Goal: Information Seeking & Learning: Compare options

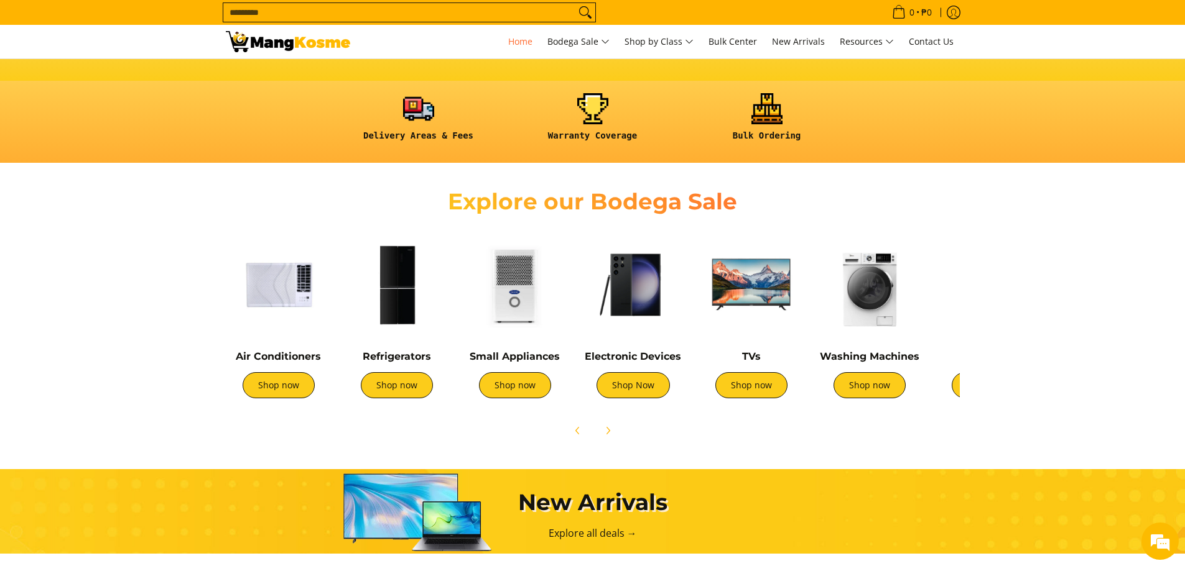
scroll to position [311, 0]
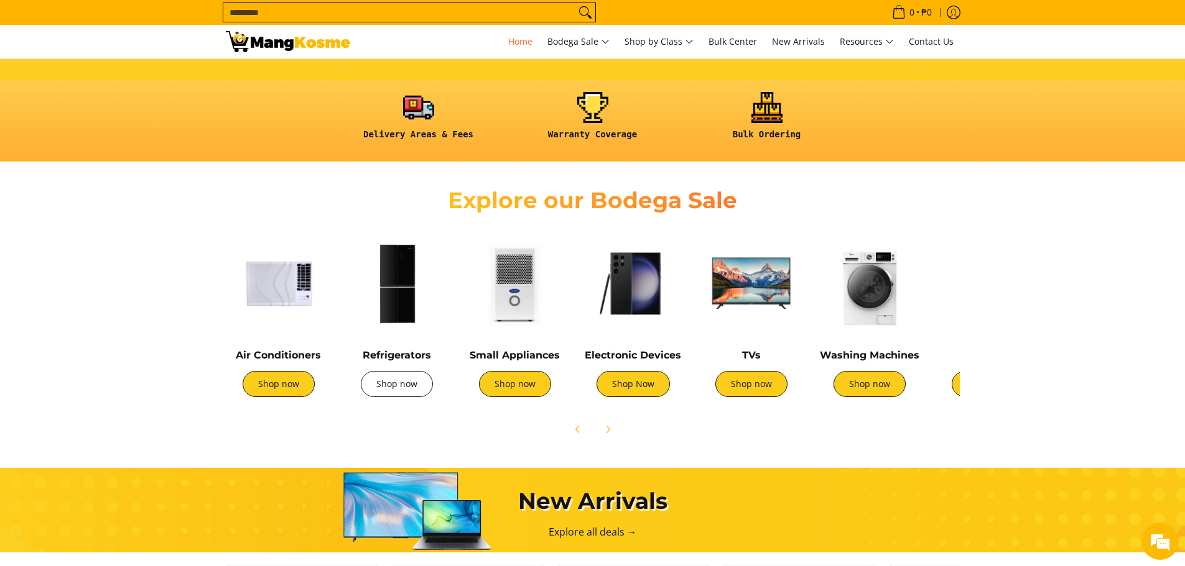
click at [409, 387] on link "Shop now" at bounding box center [397, 384] width 72 height 26
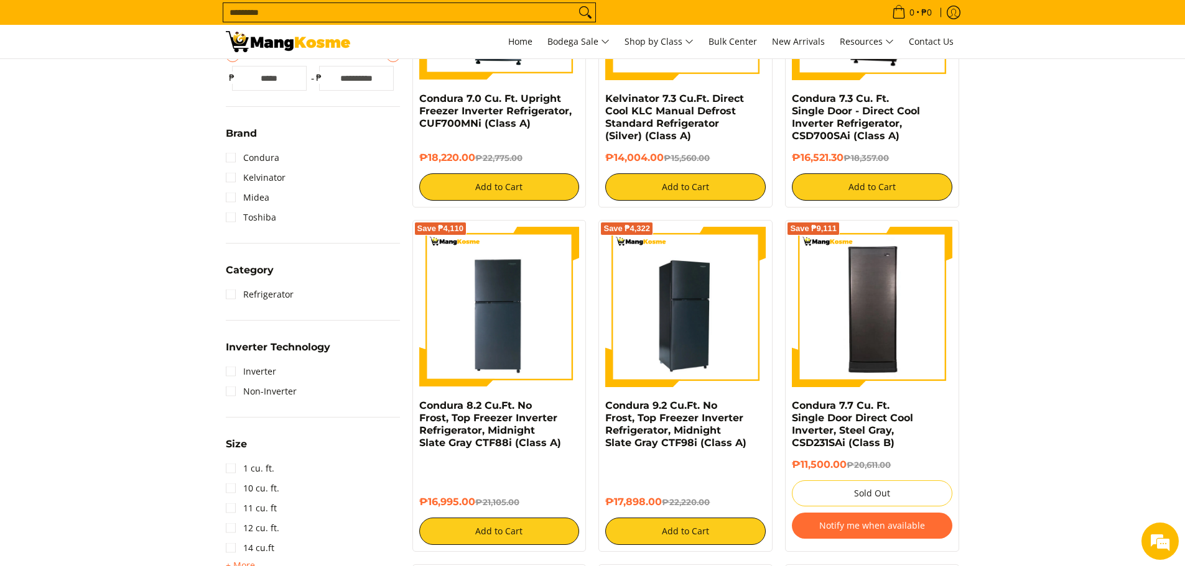
click at [698, 265] on img at bounding box center [685, 307] width 160 height 160
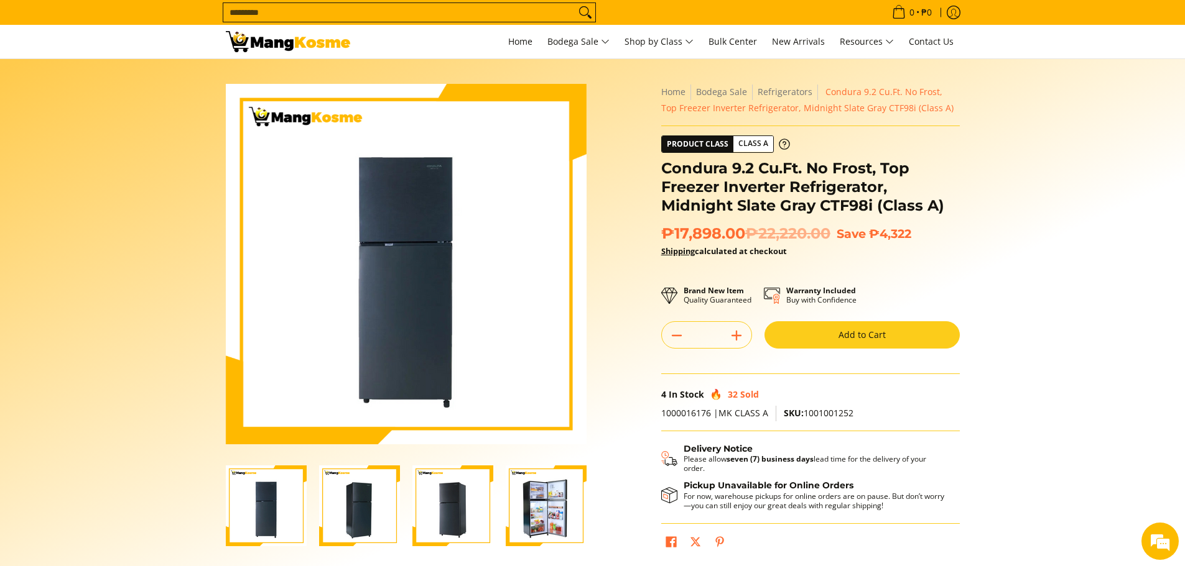
click at [551, 505] on img "Condura 9.2 Cu.Ft. No Frost, Top Freezer Inverter Refrigerator, Midnight Slate …" at bounding box center [546, 506] width 81 height 81
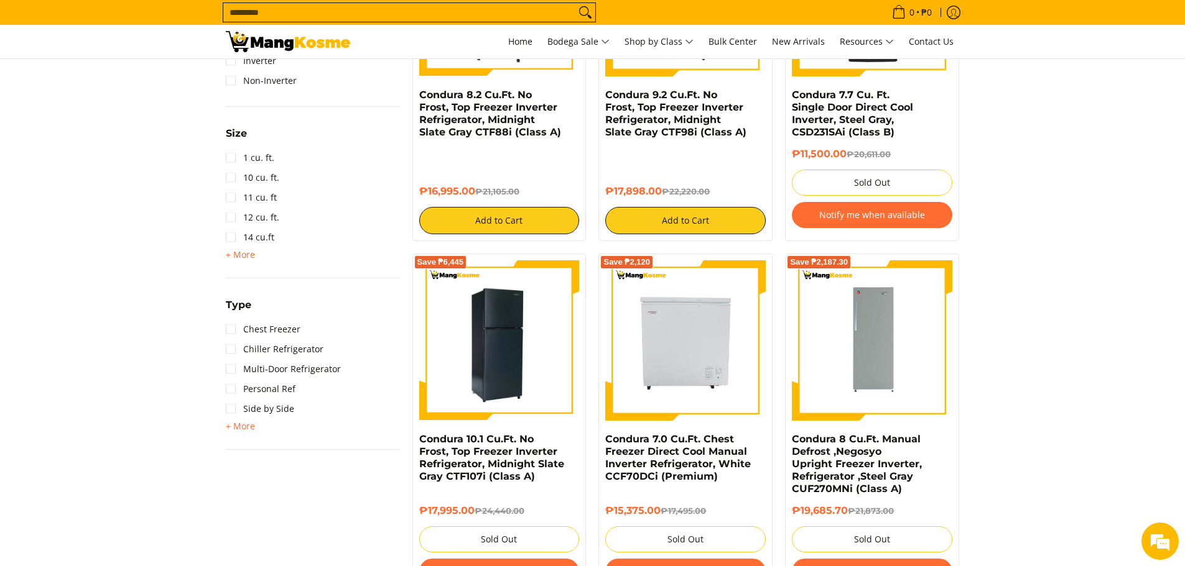
click at [511, 354] on img at bounding box center [499, 341] width 160 height 160
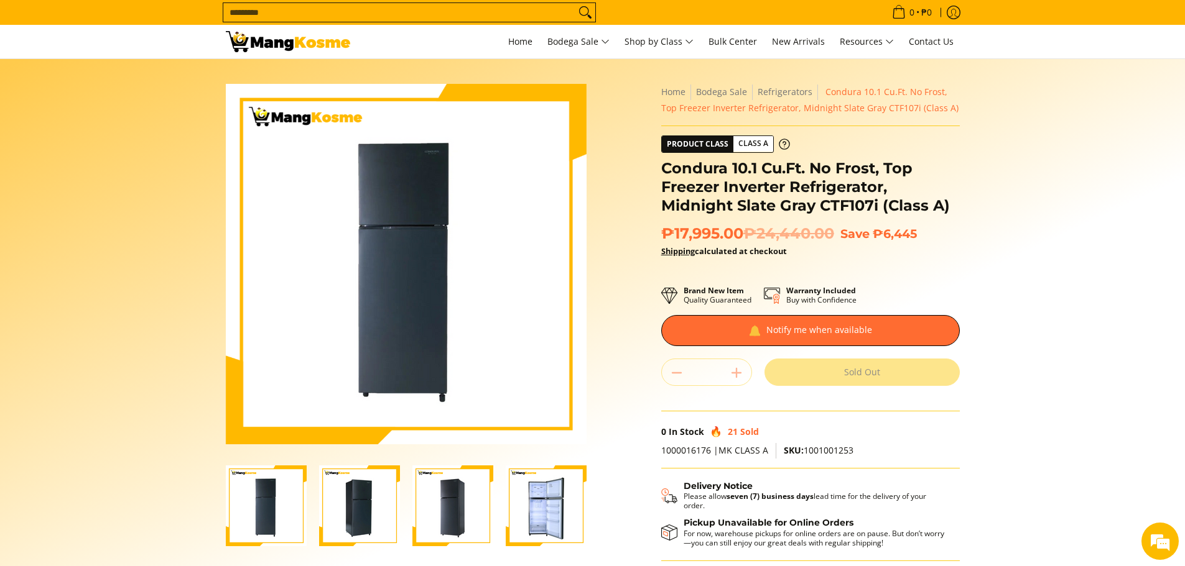
scroll to position [62, 0]
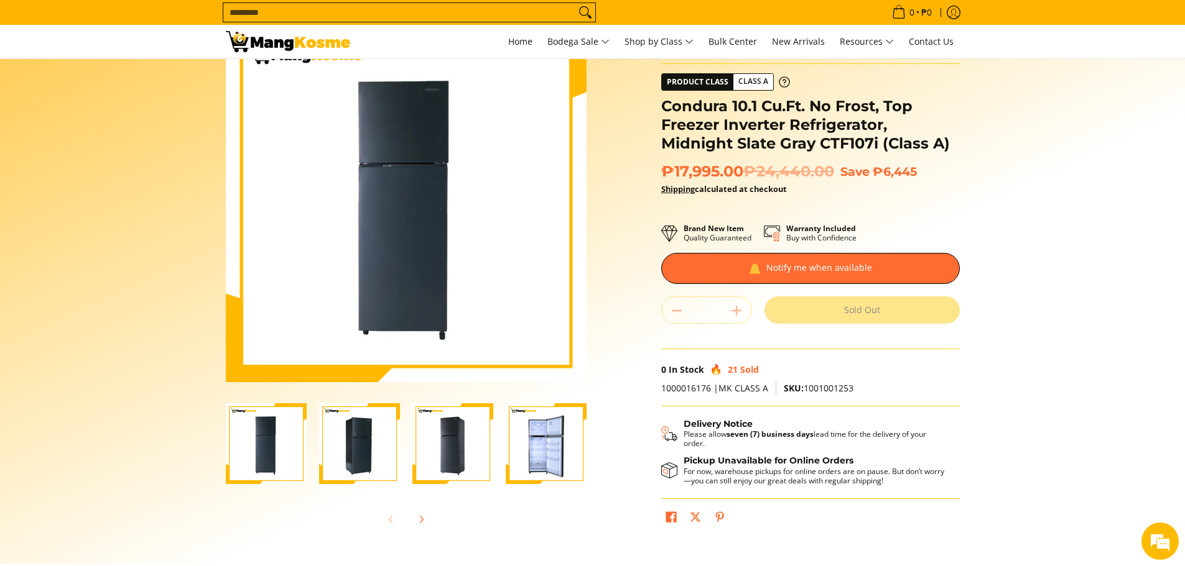
click at [567, 446] on img "Condura 10.1 Cu.Ft. No Frost, Top Freezer Inverter Refrigerator, Midnight Slate…" at bounding box center [546, 444] width 81 height 81
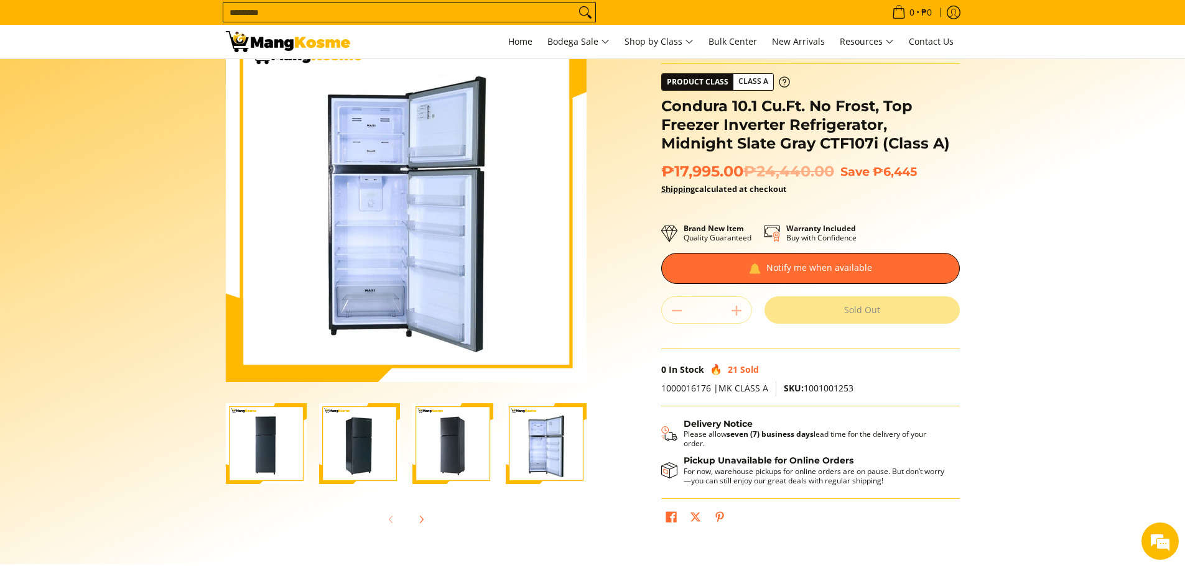
scroll to position [0, 0]
click at [452, 447] on img "Condura 10.1 Cu.Ft. No Frost, Top Freezer Inverter Refrigerator, Midnight Slate…" at bounding box center [452, 444] width 81 height 81
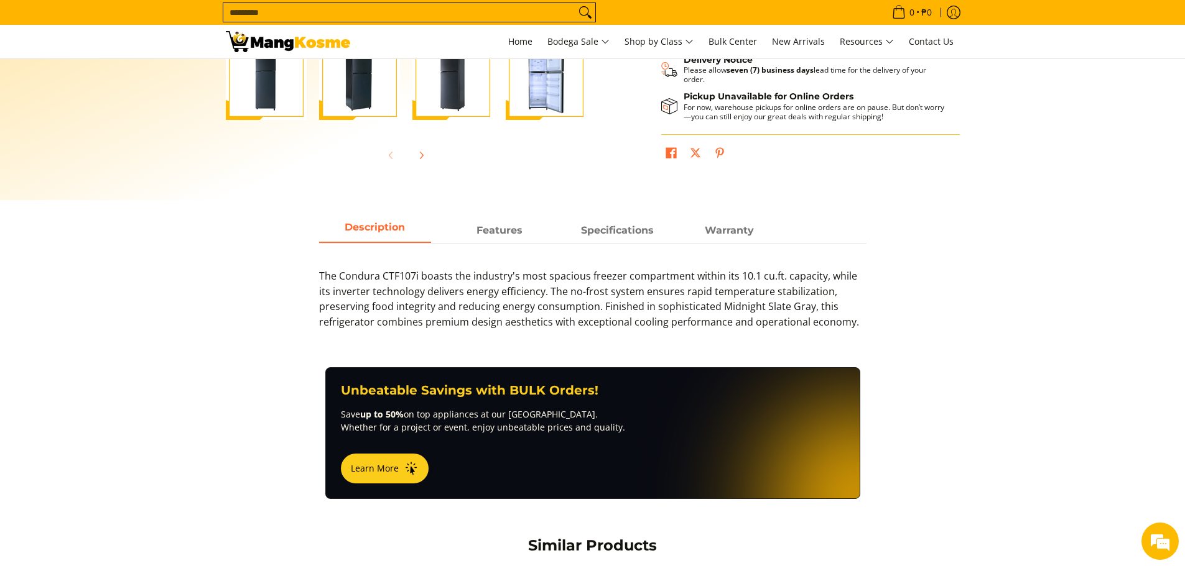
scroll to position [808, 0]
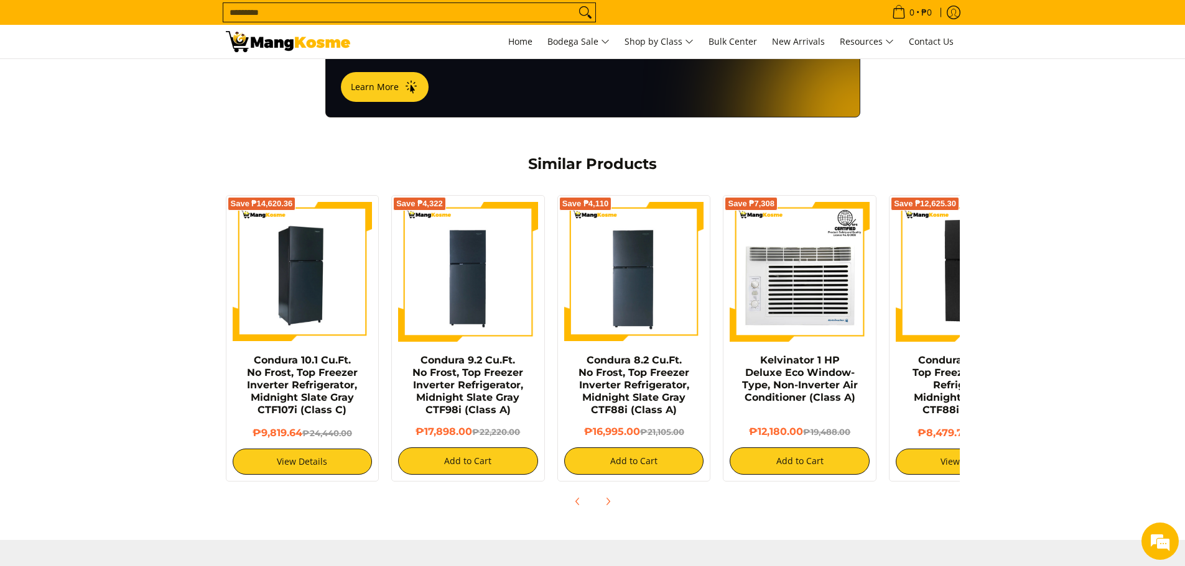
click at [295, 253] on img at bounding box center [303, 272] width 140 height 140
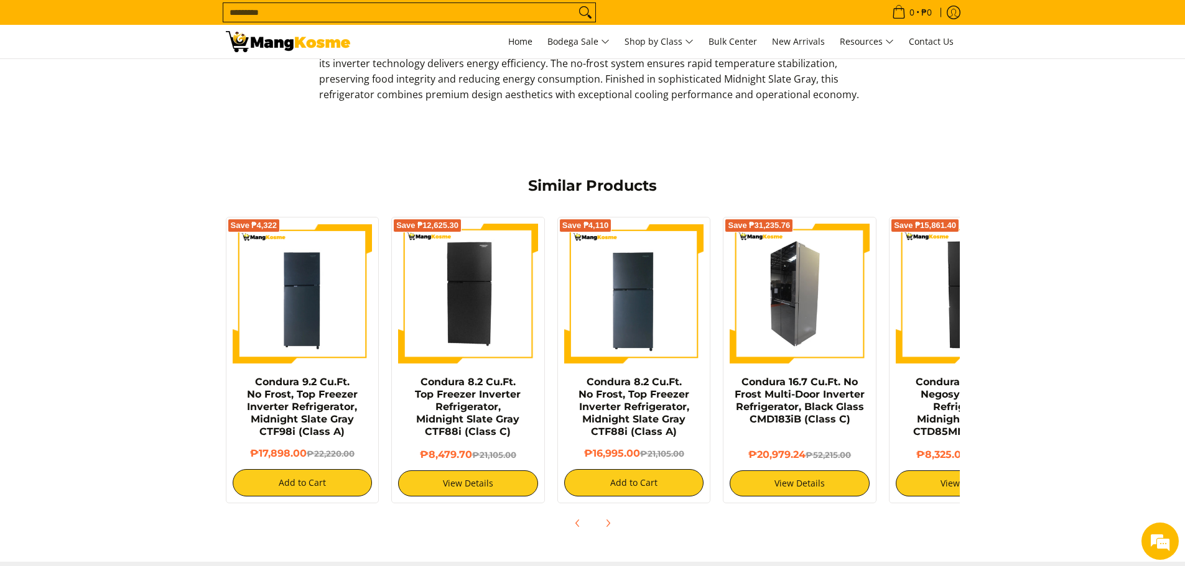
click at [772, 297] on img at bounding box center [799, 294] width 140 height 140
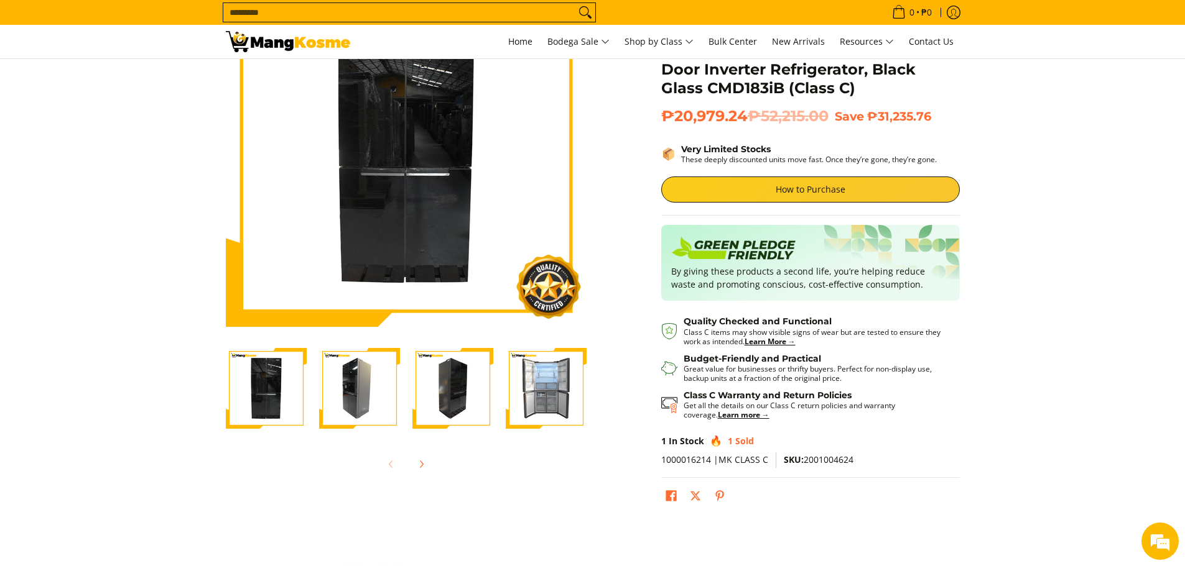
scroll to position [124, 0]
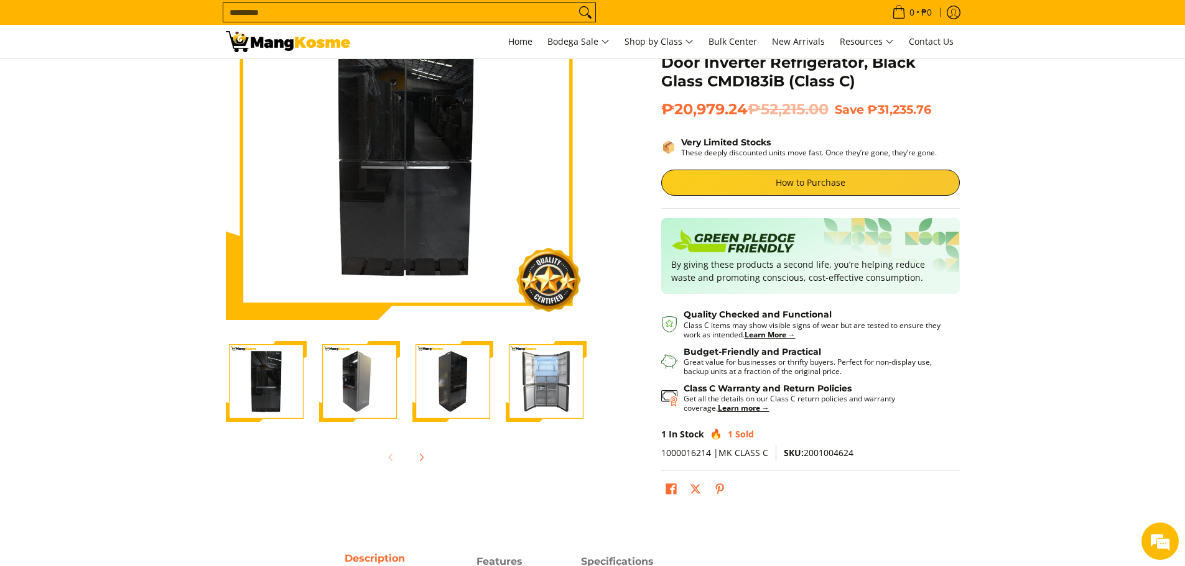
click at [532, 375] on img "Condura 16.7 Cu.Ft. No Frost Multi-Door Inverter Refrigerator, Black Glass CMD1…" at bounding box center [546, 381] width 81 height 81
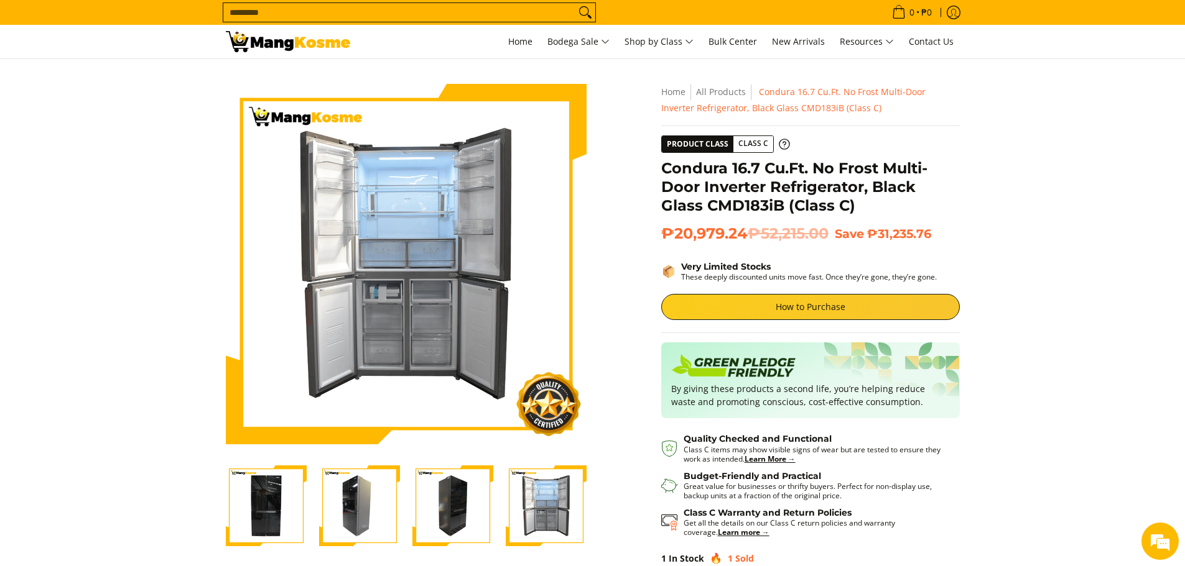
scroll to position [0, 21]
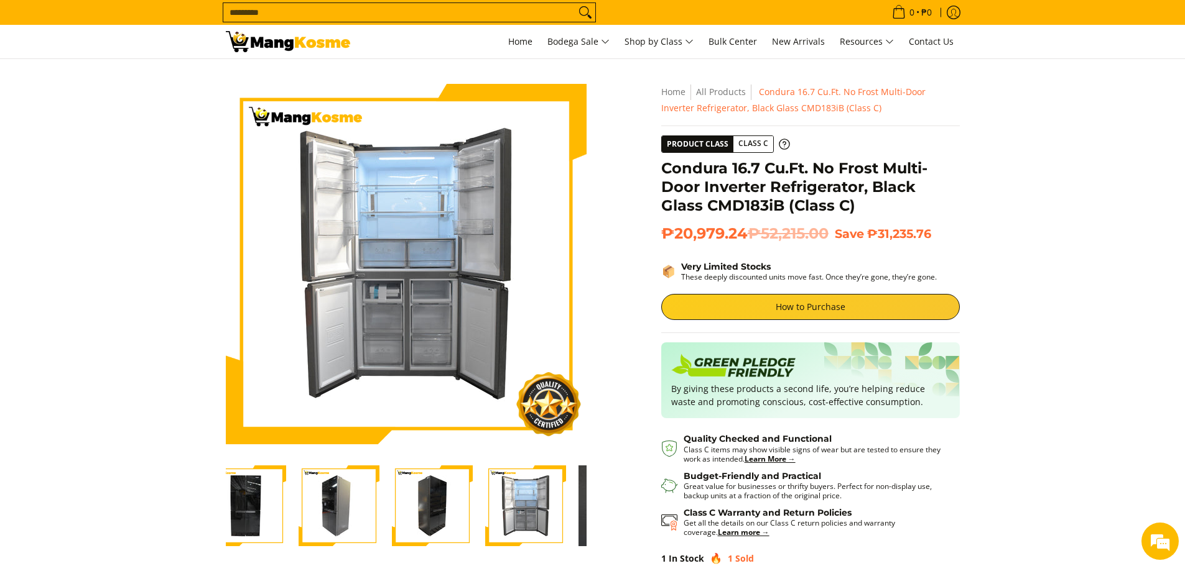
click at [471, 509] on img "Condura 16.7 Cu.Ft. No Frost Multi-Door Inverter Refrigerator, Black Glass CMD1…" at bounding box center [432, 506] width 81 height 81
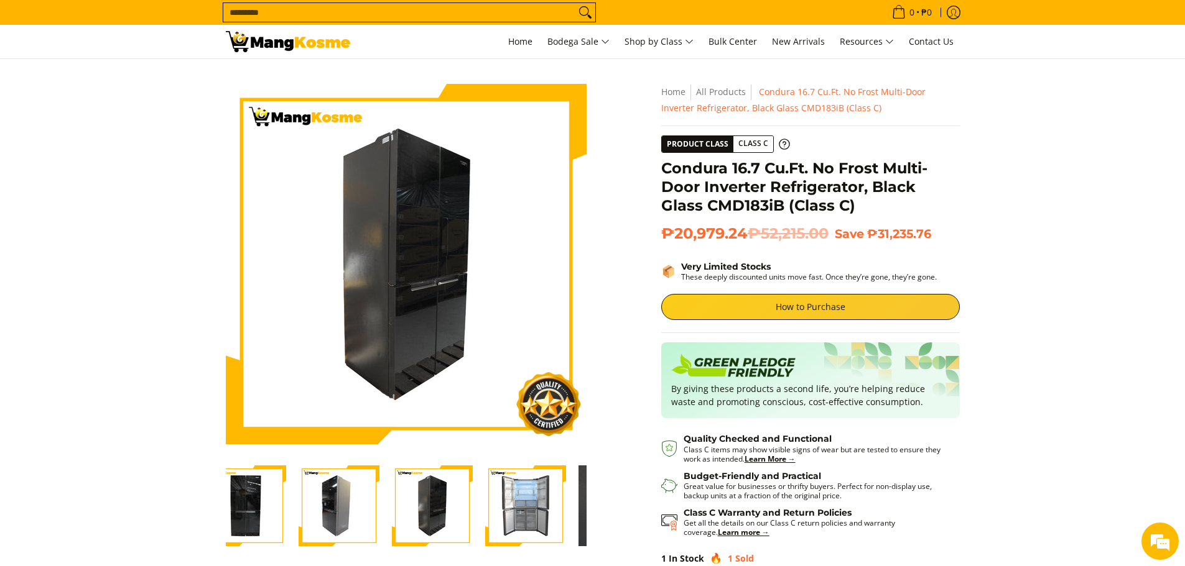
click at [386, 522] on div at bounding box center [432, 506] width 93 height 96
click at [363, 489] on img "Condura 16.7 Cu.Ft. No Frost Multi-Door Inverter Refrigerator, Black Glass CMD1…" at bounding box center [338, 506] width 81 height 81
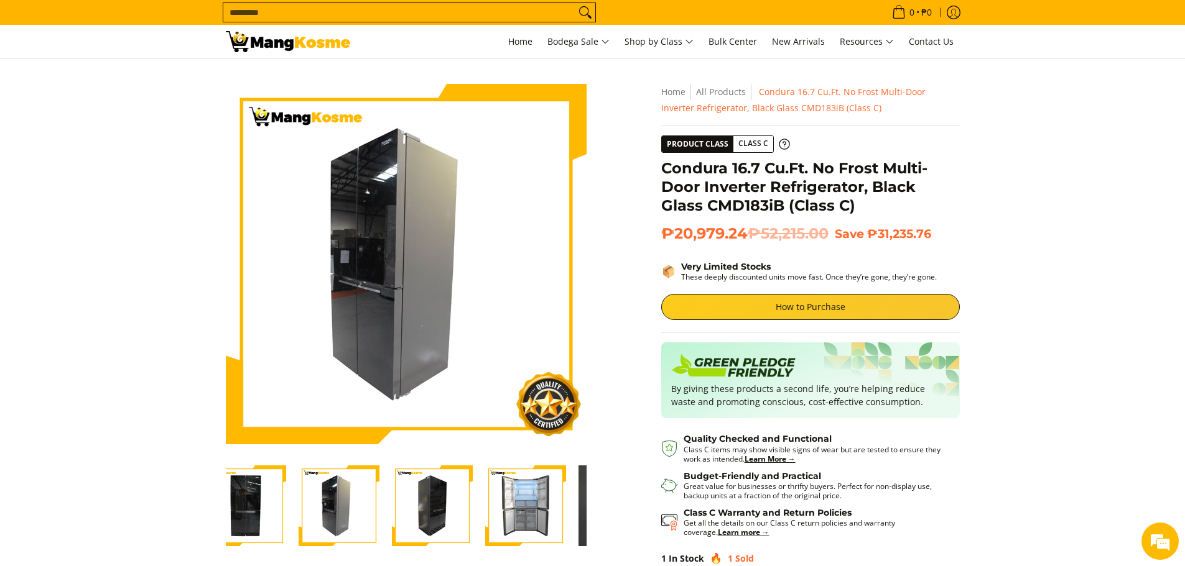
click at [258, 484] on img "Condura 16.7 Cu.Ft. No Frost Multi-Door Inverter Refrigerator, Black Glass CMD1…" at bounding box center [245, 506] width 81 height 81
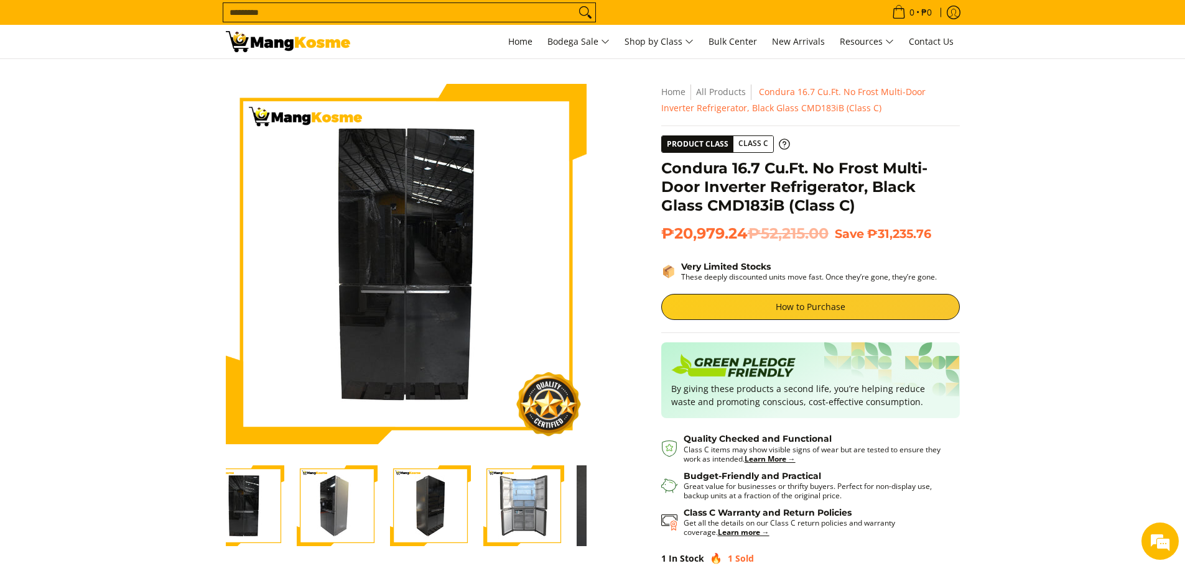
click at [579, 494] on img "Condura 16.7 Cu.Ft. No Frost Multi-Door Inverter Refrigerator, Black Glass CMD1…" at bounding box center [616, 506] width 81 height 81
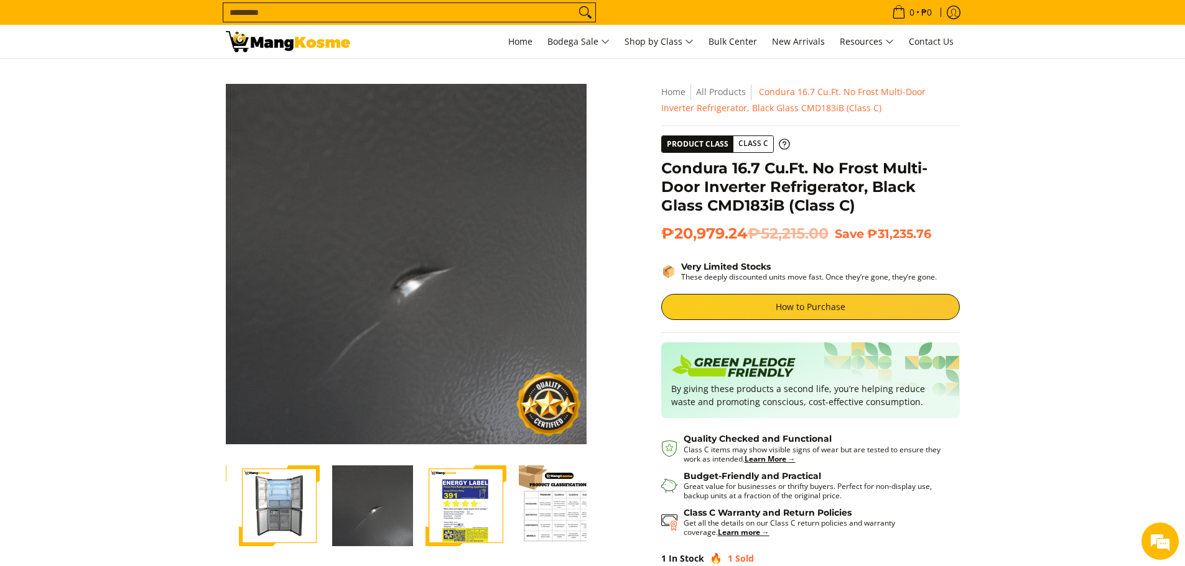
scroll to position [0, 273]
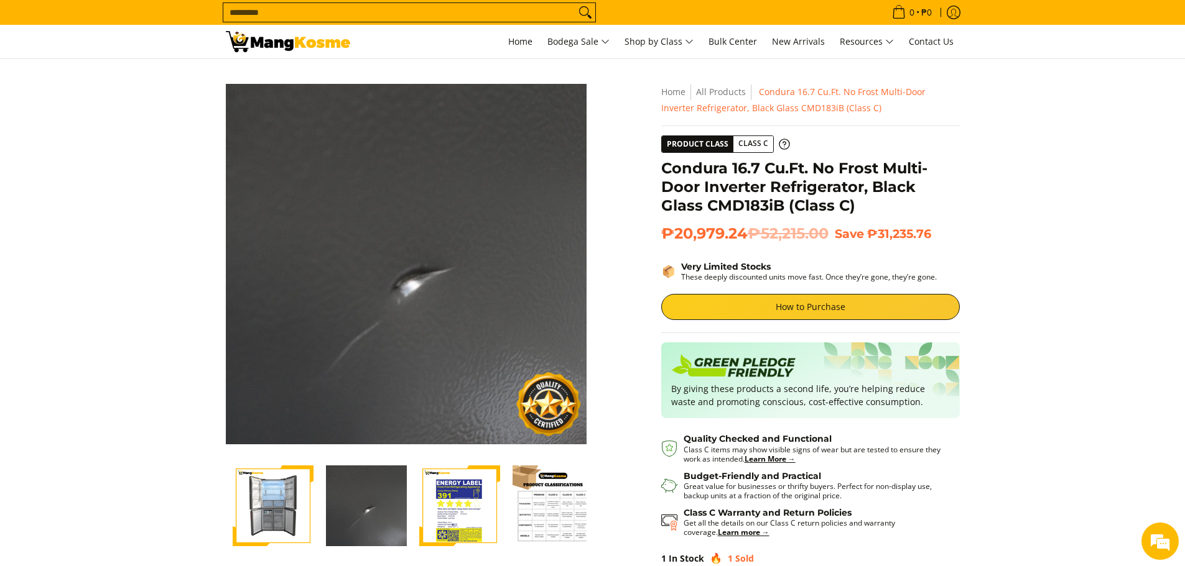
drag, startPoint x: 578, startPoint y: 495, endPoint x: 480, endPoint y: 495, distance: 98.2
click at [480, 495] on div at bounding box center [320, 506] width 746 height 96
click at [381, 514] on img "Condura 16.7 Cu.Ft. No Frost Multi-Door Inverter Refrigerator, Black Glass CMD1…" at bounding box center [366, 506] width 81 height 81
click at [427, 491] on img "Condura 16.7 Cu.Ft. No Frost Multi-Door Inverter Refrigerator, Black Glass CMD1…" at bounding box center [459, 506] width 81 height 81
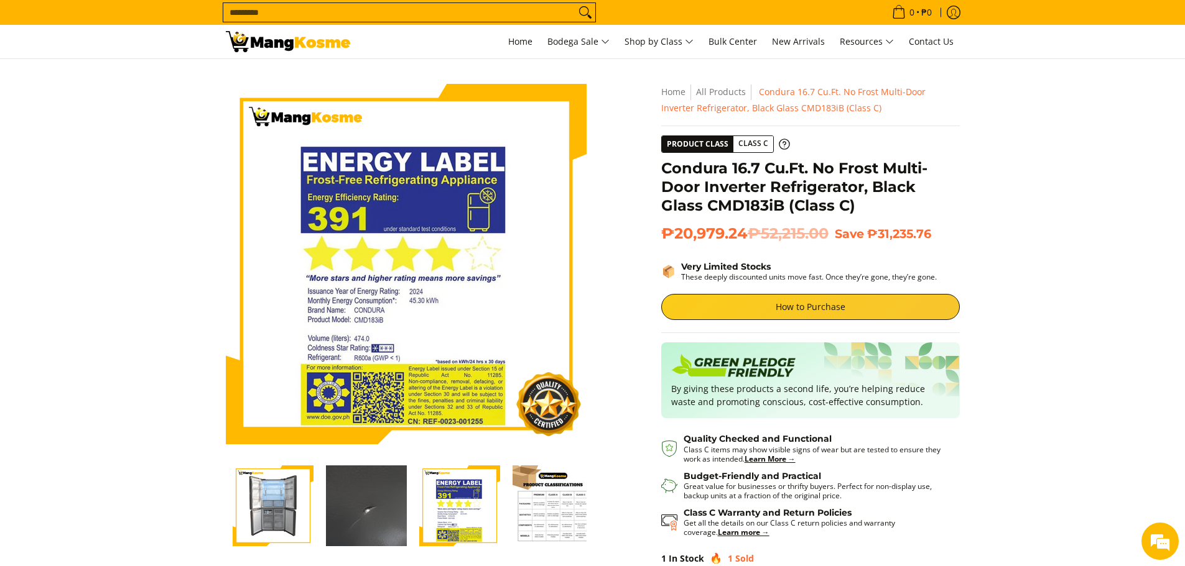
click at [351, 489] on img "Condura 16.7 Cu.Ft. No Frost Multi-Door Inverter Refrigerator, Black Glass CMD1…" at bounding box center [366, 506] width 81 height 81
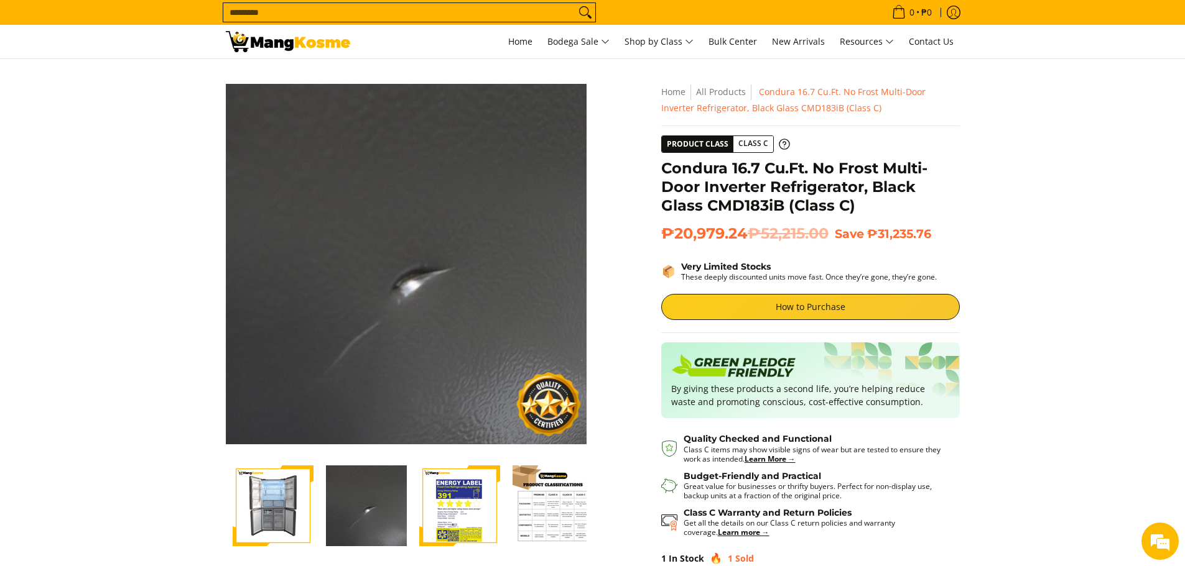
click at [555, 490] on img "Condura 16.7 Cu.Ft. No Frost Multi-Door Inverter Refrigerator, Black Glass CMD1…" at bounding box center [552, 506] width 81 height 81
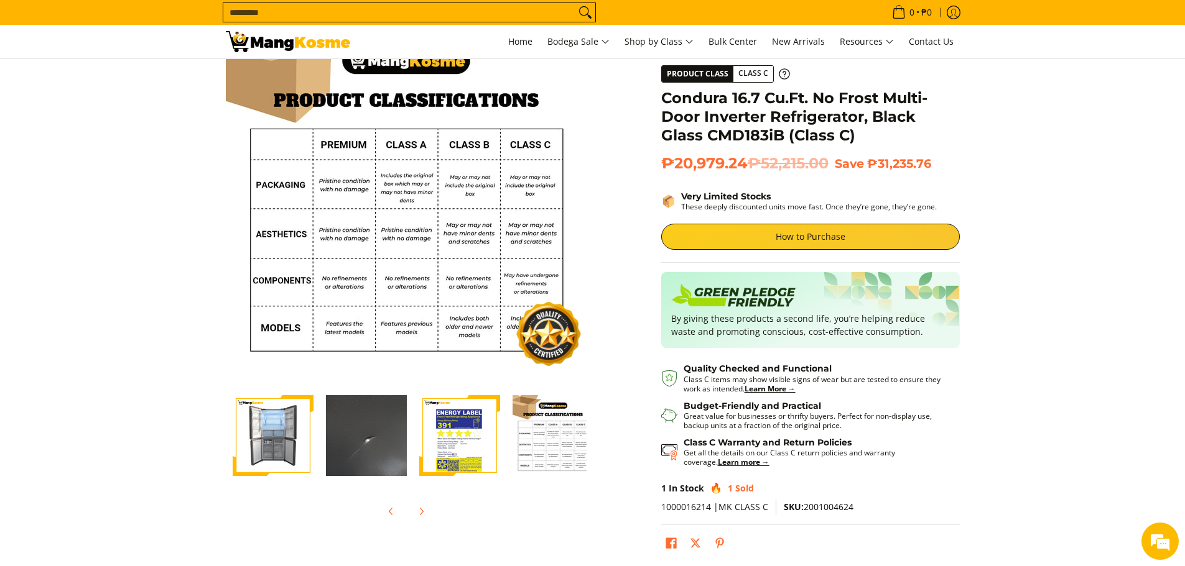
scroll to position [0, 0]
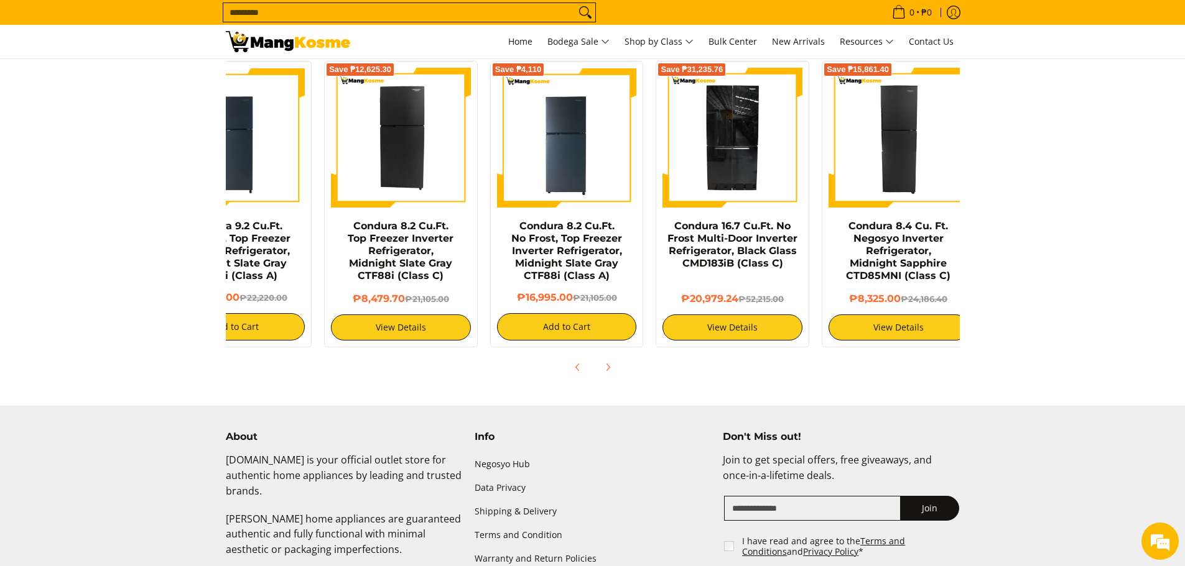
scroll to position [0, 83]
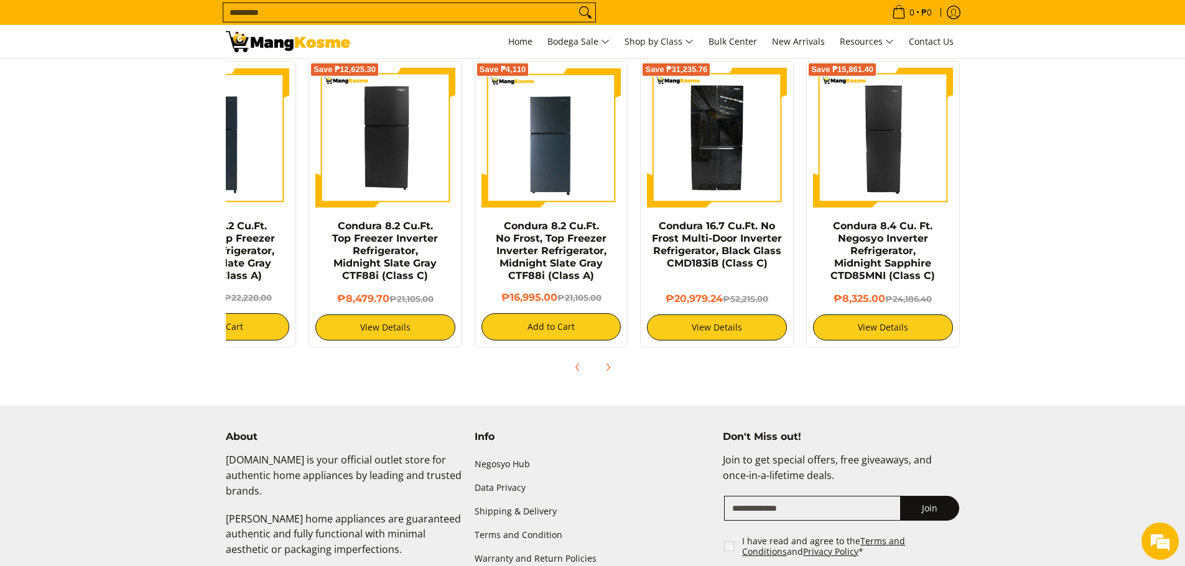
drag, startPoint x: 907, startPoint y: 282, endPoint x: 550, endPoint y: 283, distance: 356.9
click at [560, 282] on div "Save ₱4,322 Condura 9.2 Cu.Ft. No Frost, Top Freezer Inverter Refrigerator, Mid…" at bounding box center [551, 201] width 829 height 293
click at [873, 158] on img at bounding box center [883, 138] width 140 height 140
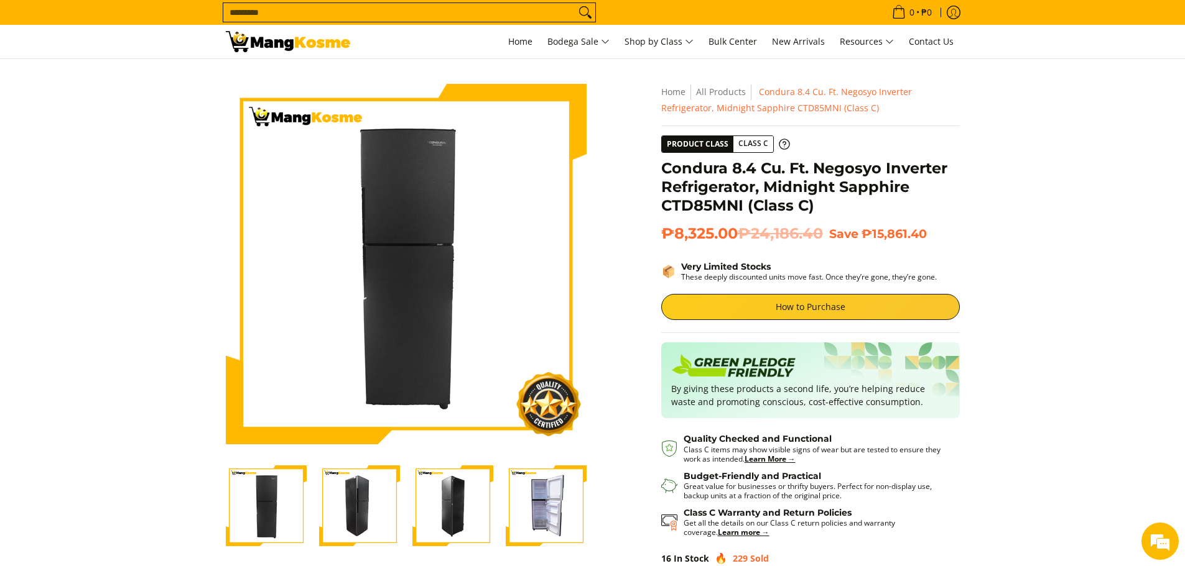
click at [566, 498] on img "Condura 8.4 Cu. Ft. Negosyo Inverter Refrigerator, Midnight Sapphire CTD85MNI (…" at bounding box center [546, 506] width 81 height 81
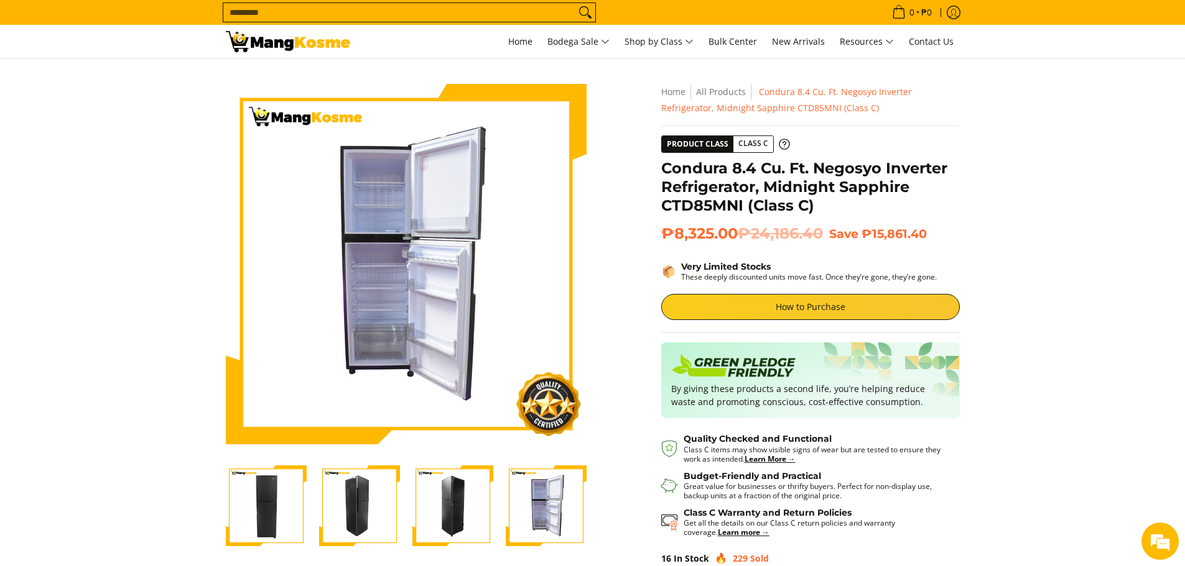
click at [450, 502] on img "Condura 8.4 Cu. Ft. Negosyo Inverter Refrigerator, Midnight Sapphire CTD85MNI (…" at bounding box center [452, 506] width 81 height 81
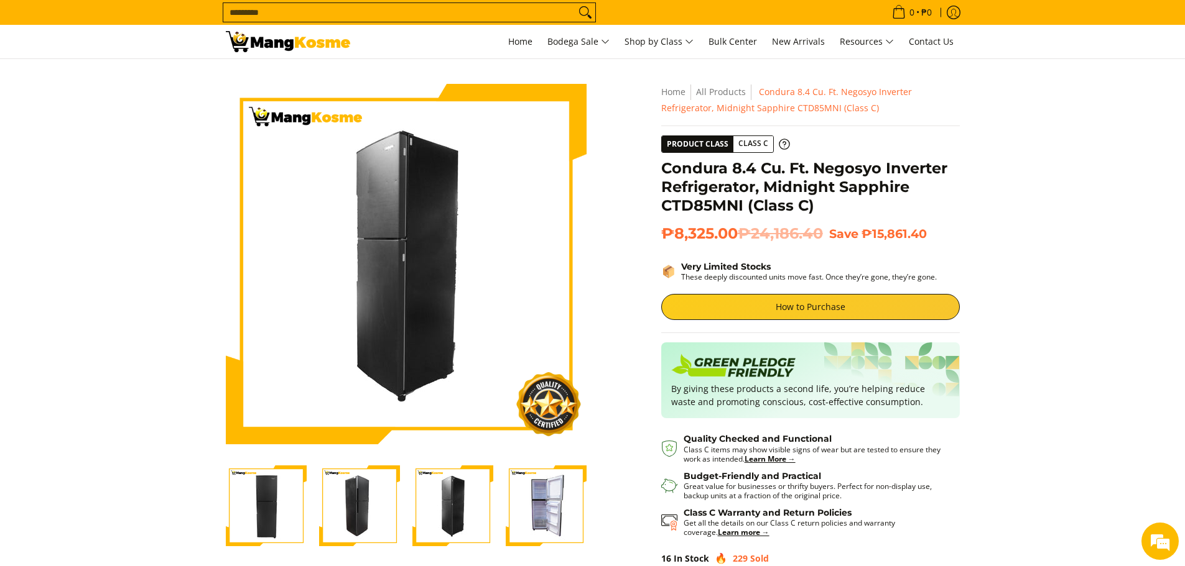
click at [361, 494] on img "Condura 8.4 Cu. Ft. Negosyo Inverter Refrigerator, Midnight Sapphire CTD85MNI (…" at bounding box center [359, 506] width 81 height 81
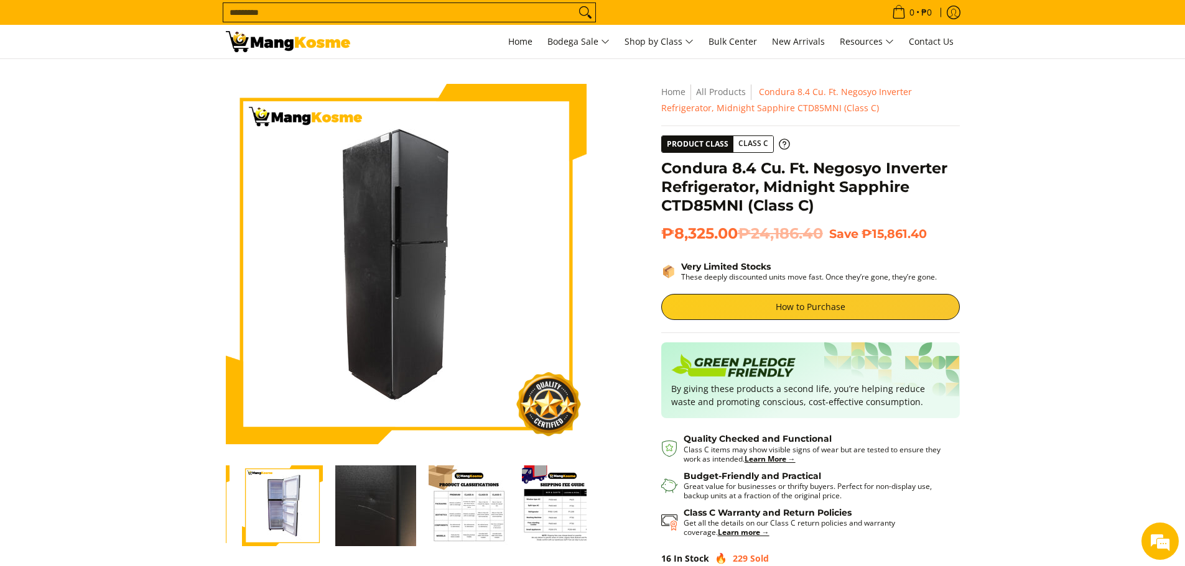
scroll to position [0, 280]
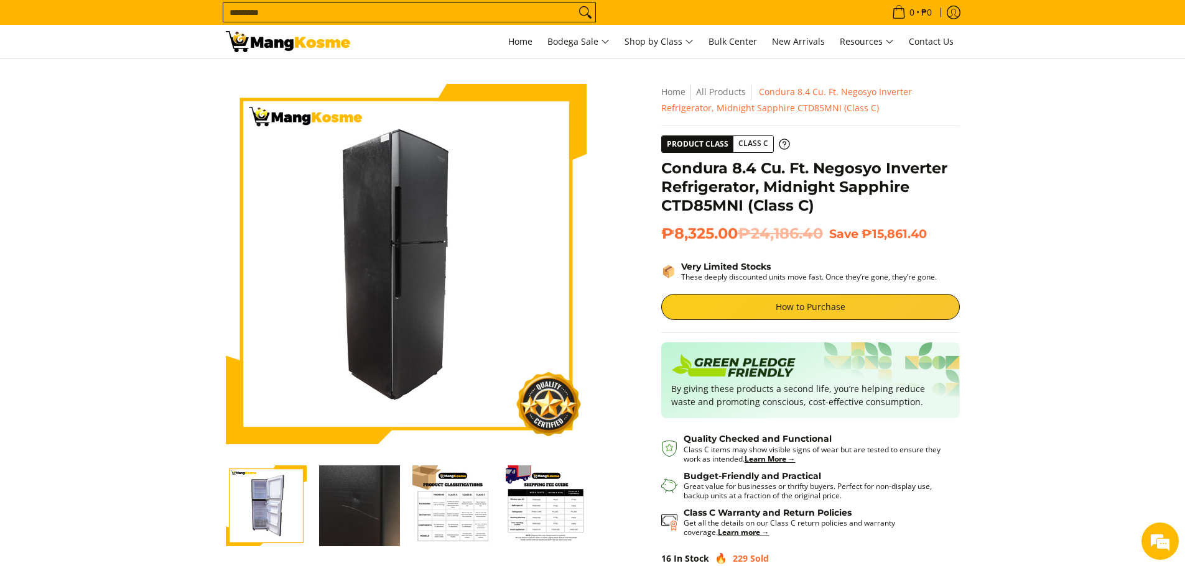
drag, startPoint x: 571, startPoint y: 510, endPoint x: 457, endPoint y: 493, distance: 115.6
click at [457, 493] on div at bounding box center [266, 506] width 653 height 96
click at [388, 496] on img "Condura 8.4 Cu. Ft. Negosyo Inverter Refrigerator, Midnight Sapphire CTD85MNI (…" at bounding box center [359, 506] width 81 height 81
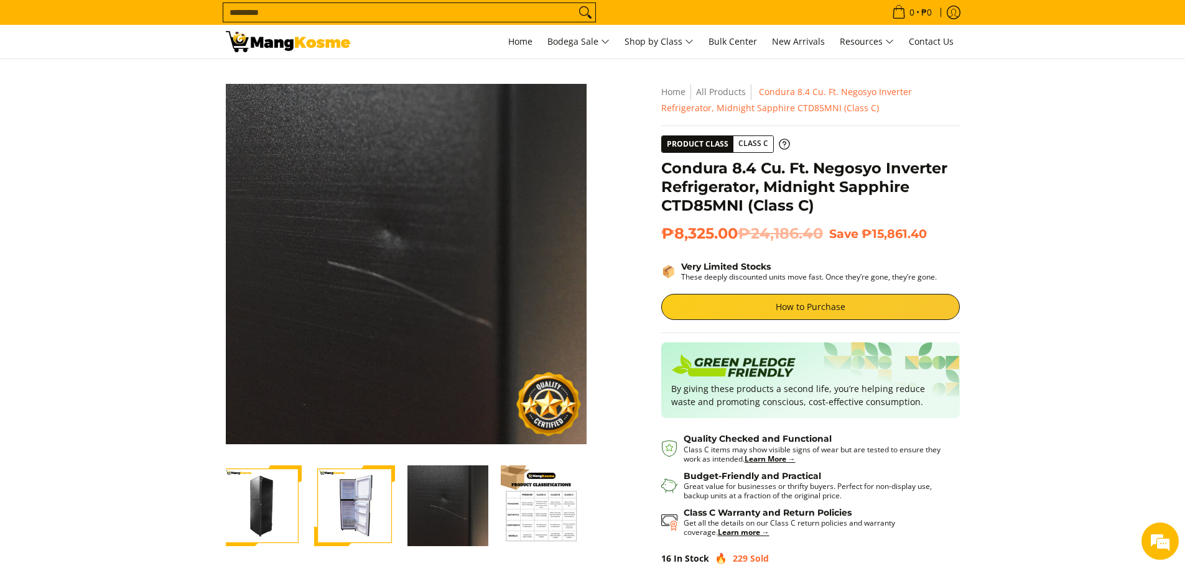
scroll to position [0, 0]
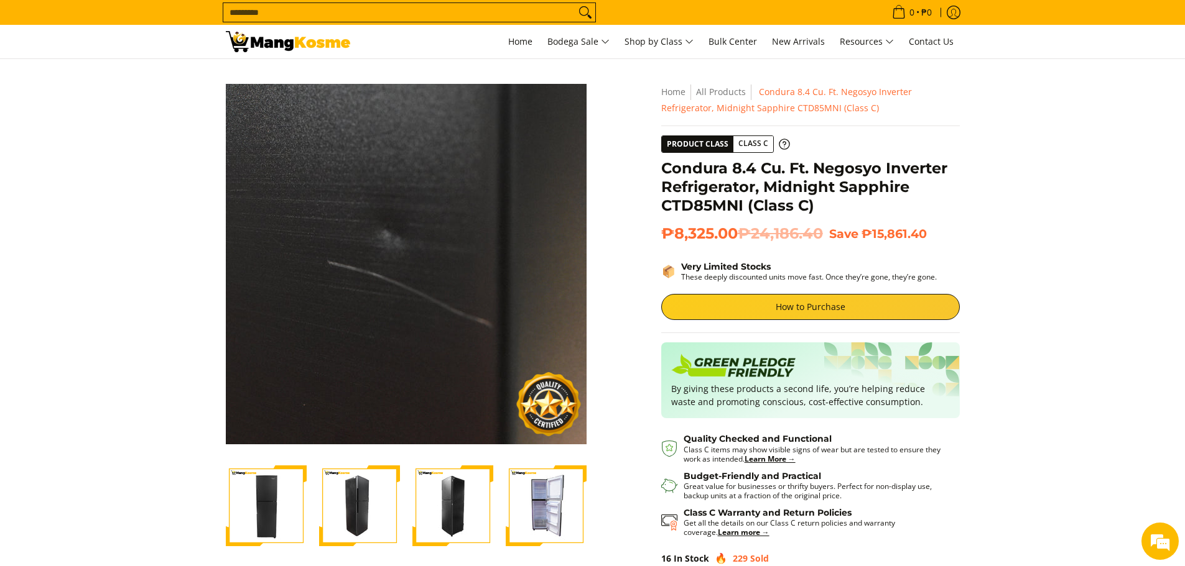
drag, startPoint x: 280, startPoint y: 496, endPoint x: 494, endPoint y: 486, distance: 214.1
click at [494, 486] on div at bounding box center [546, 506] width 653 height 96
click at [234, 486] on img "Condura 8.4 Cu. Ft. Negosyo Inverter Refrigerator, Midnight Sapphire CTD85MNI (…" at bounding box center [266, 506] width 81 height 81
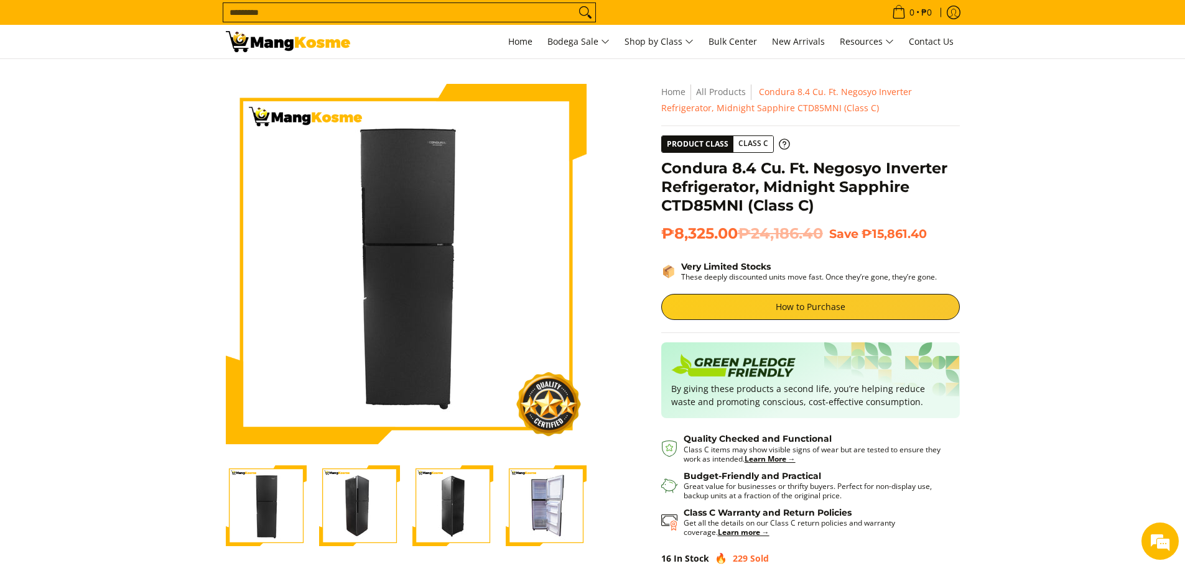
click at [352, 488] on img "Condura 8.4 Cu. Ft. Negosyo Inverter Refrigerator, Midnight Sapphire CTD85MNI (…" at bounding box center [359, 506] width 81 height 81
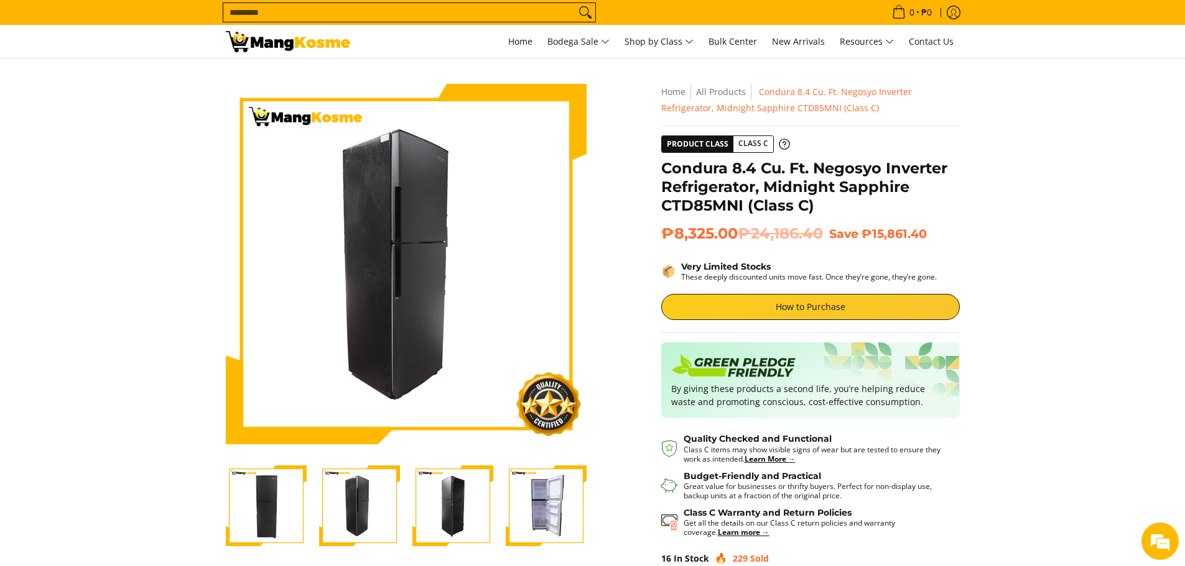
click at [443, 501] on img "Condura 8.4 Cu. Ft. Negosyo Inverter Refrigerator, Midnight Sapphire CTD85MNI (…" at bounding box center [452, 506] width 81 height 81
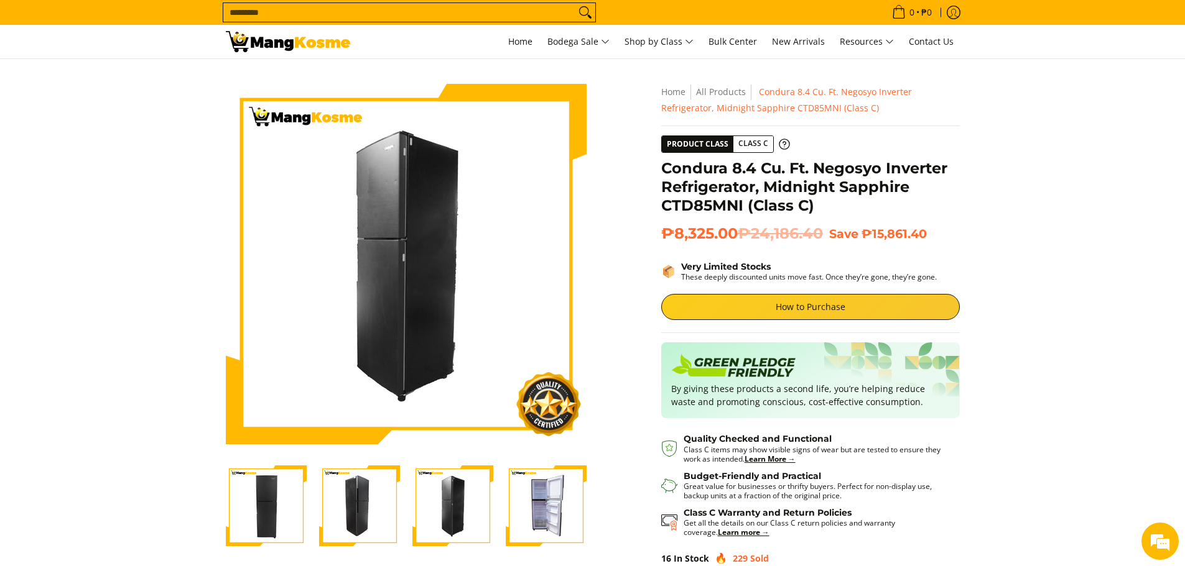
click at [545, 506] on img "Condura 8.4 Cu. Ft. Negosyo Inverter Refrigerator, Midnight Sapphire CTD85MNI (…" at bounding box center [546, 506] width 81 height 81
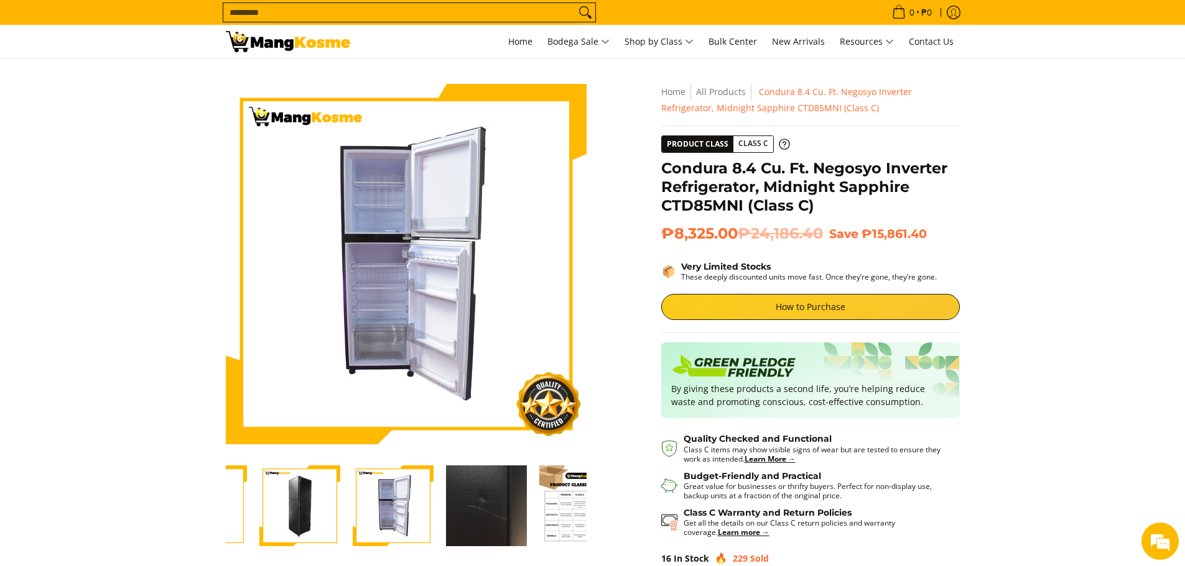
scroll to position [0, 280]
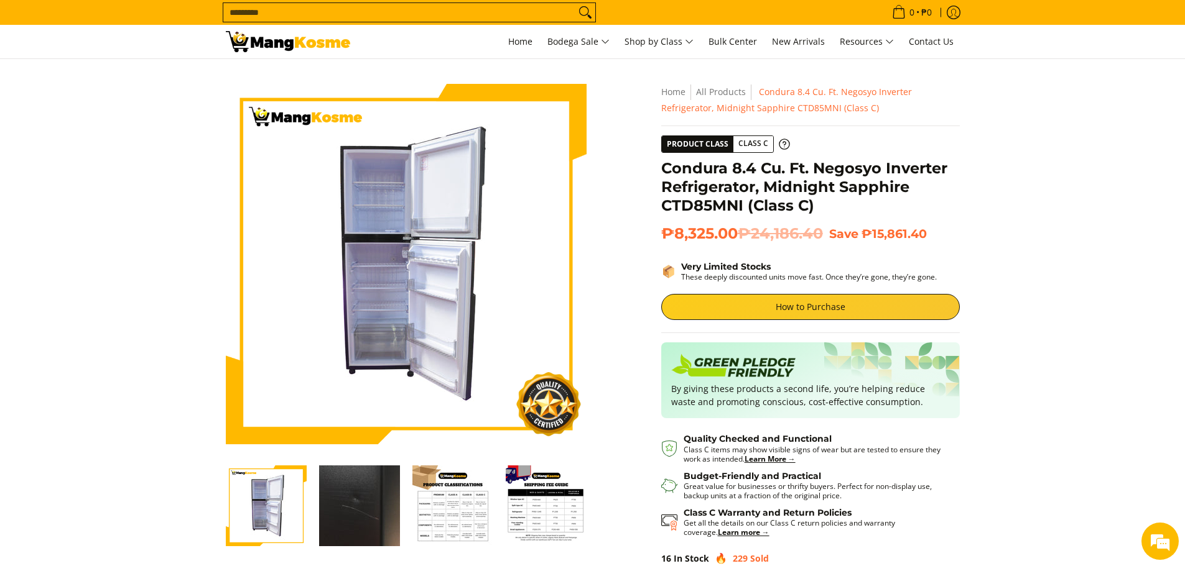
drag, startPoint x: 492, startPoint y: 492, endPoint x: 302, endPoint y: 482, distance: 190.6
click at [302, 482] on img "Condura 8.4 Cu. Ft. Negosyo Inverter Refrigerator, Midnight Sapphire CTD85MNI (…" at bounding box center [266, 506] width 81 height 81
click at [382, 500] on img "Condura 8.4 Cu. Ft. Negosyo Inverter Refrigerator, Midnight Sapphire CTD85MNI (…" at bounding box center [359, 506] width 81 height 81
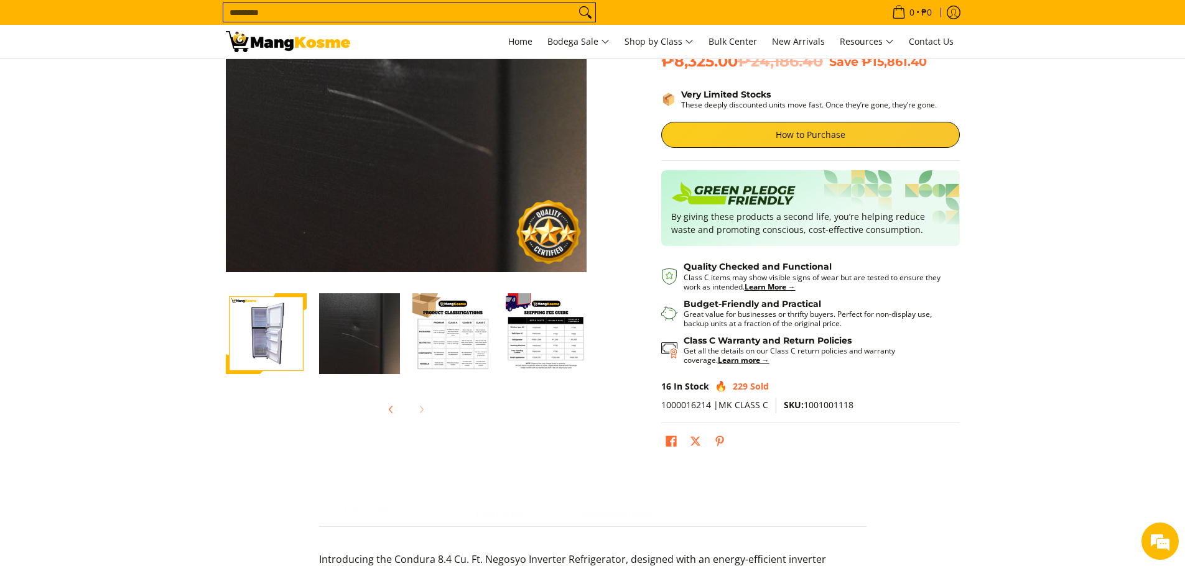
scroll to position [187, 0]
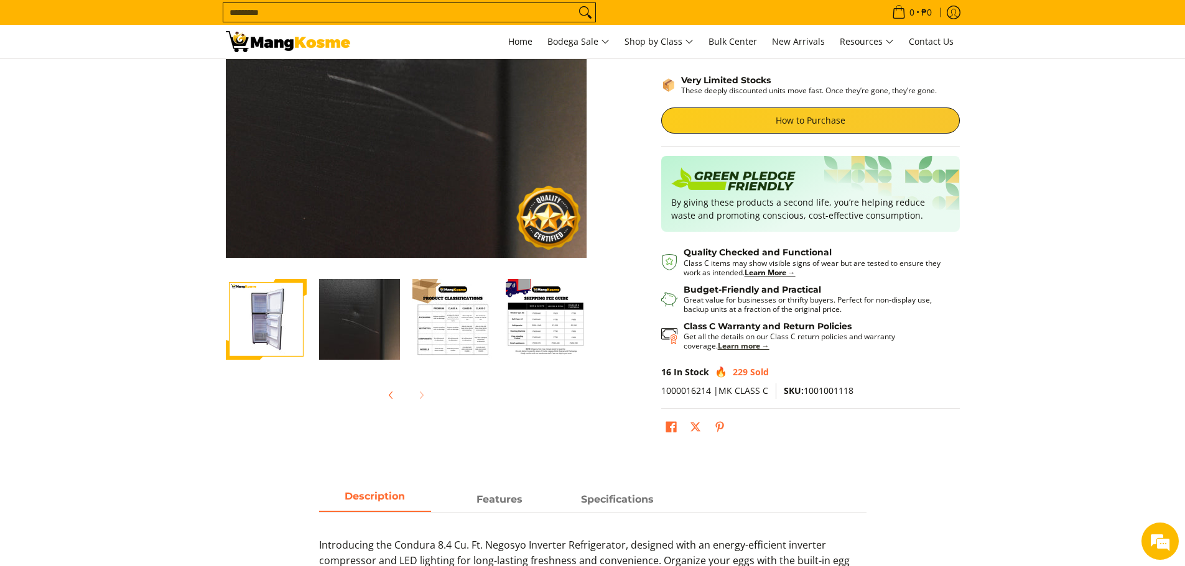
click at [718, 342] on strong "Learn more →" at bounding box center [744, 346] width 52 height 11
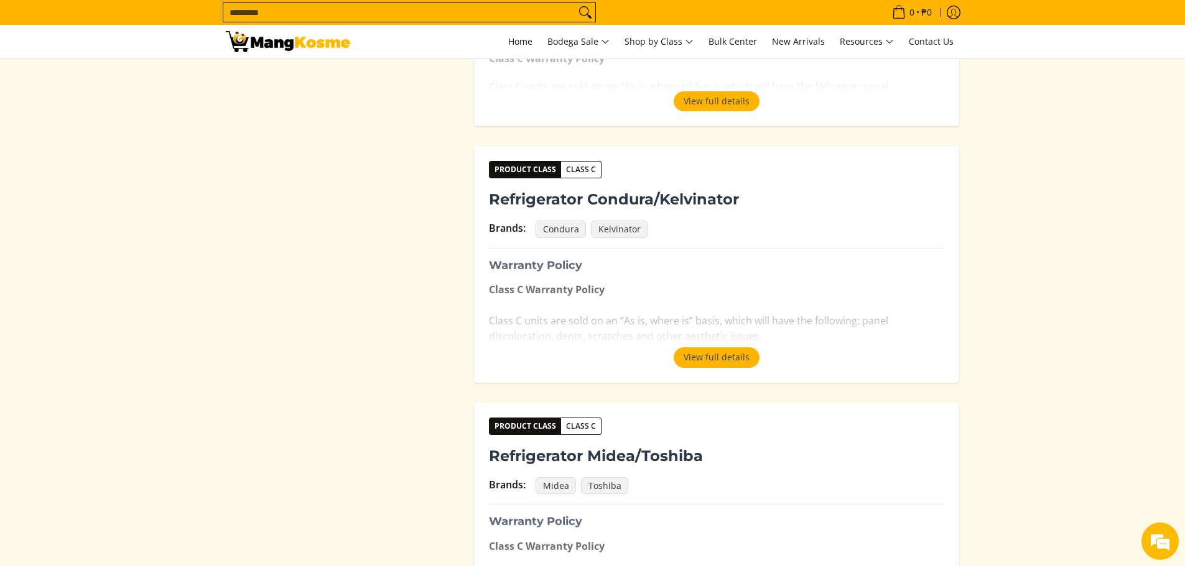
scroll to position [1244, 0]
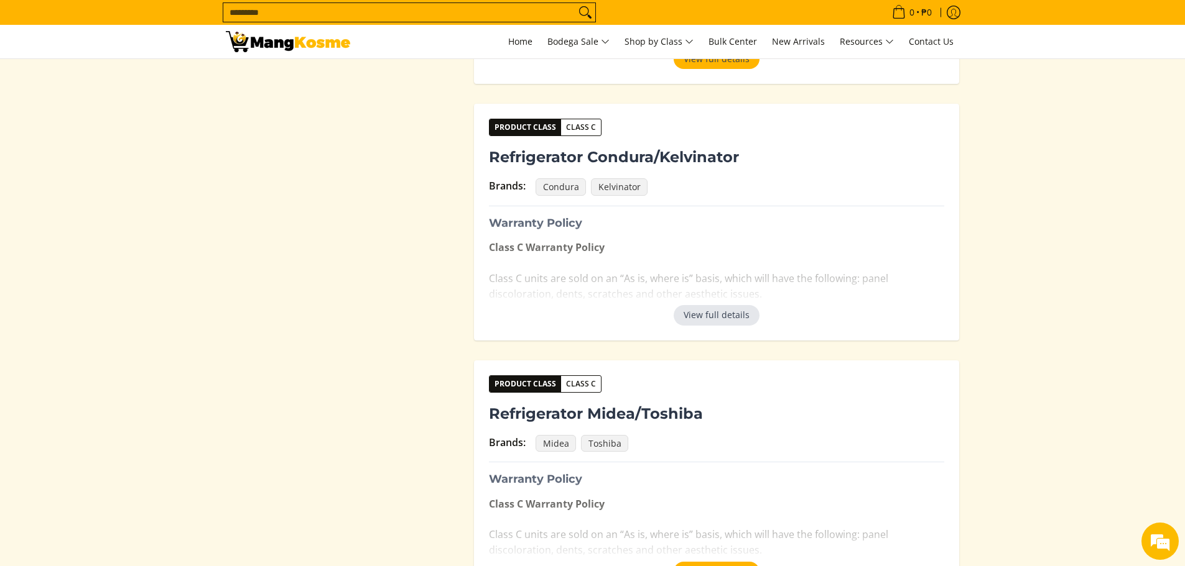
click at [715, 318] on button "View full details" at bounding box center [716, 315] width 86 height 20
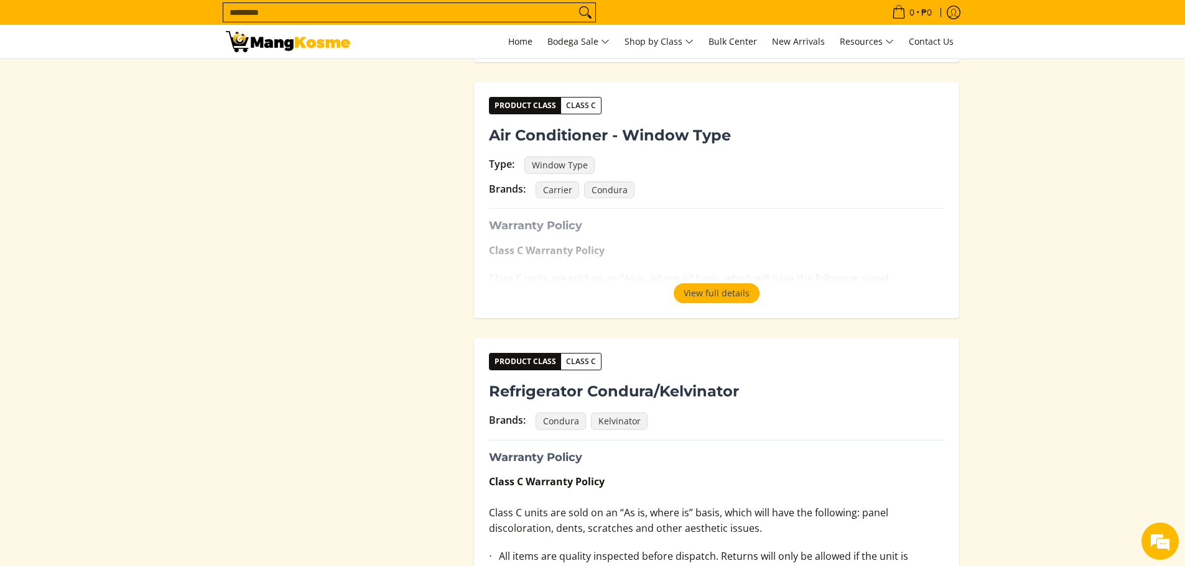
scroll to position [995, 0]
